Goal: Task Accomplishment & Management: Manage account settings

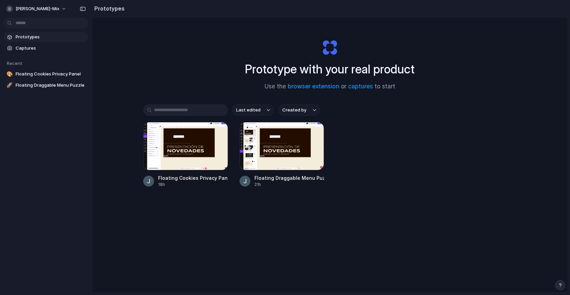
click at [202, 65] on div "Prototype with your real product Use the browser extension or captures to start" at bounding box center [330, 61] width 272 height 73
click at [17, 9] on span "[PERSON_NAME]-mix" at bounding box center [38, 8] width 44 height 7
click at [28, 58] on span "Sign out" at bounding box center [25, 56] width 18 height 7
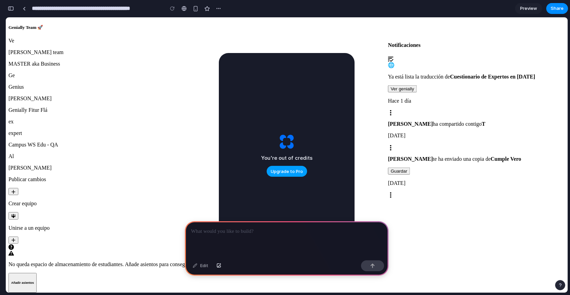
click at [290, 167] on button "Upgrade to Pro" at bounding box center [287, 171] width 40 height 11
